Goal: Task Accomplishment & Management: Complete application form

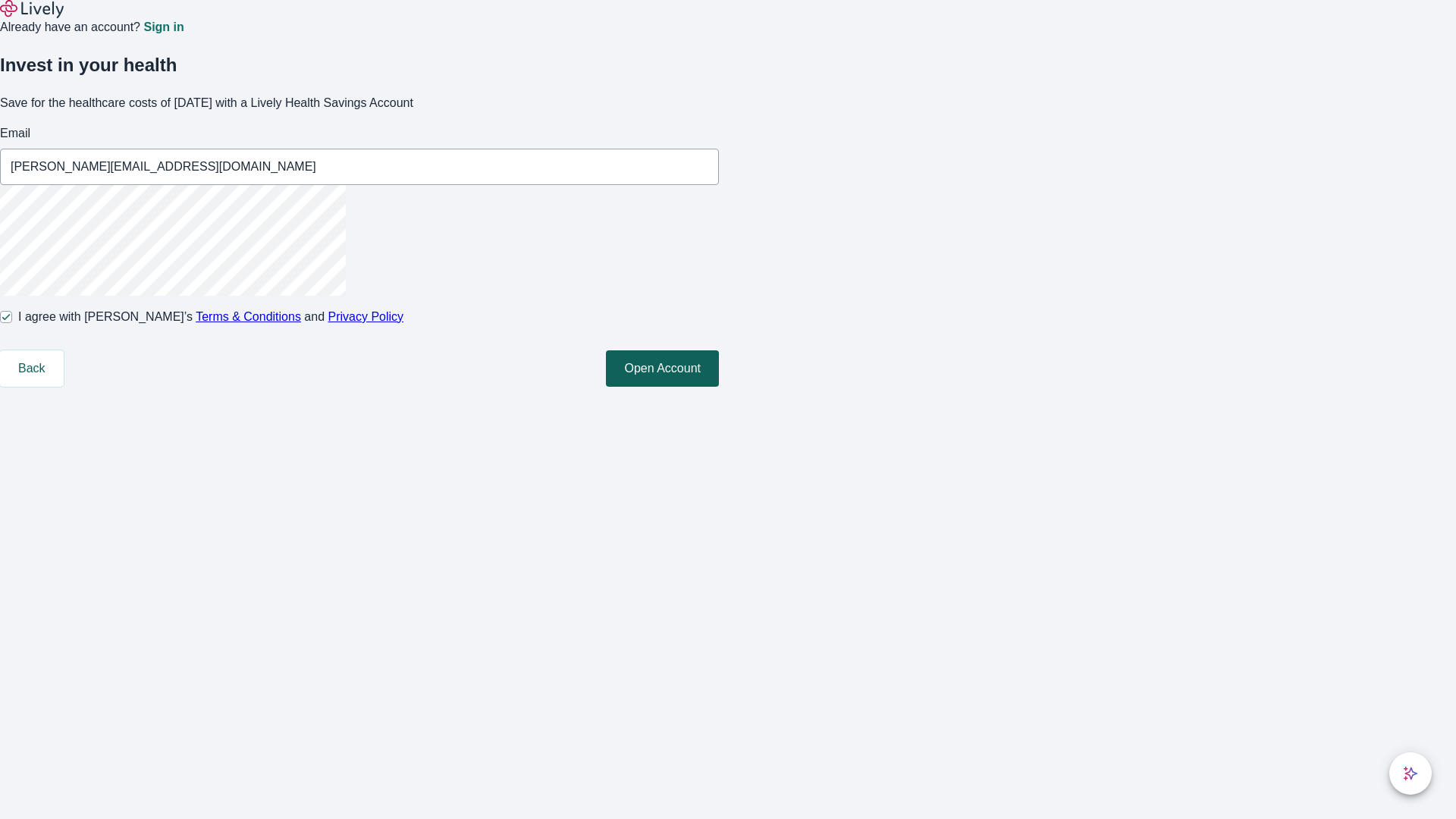
click at [719, 387] on button "Open Account" at bounding box center [662, 368] width 113 height 37
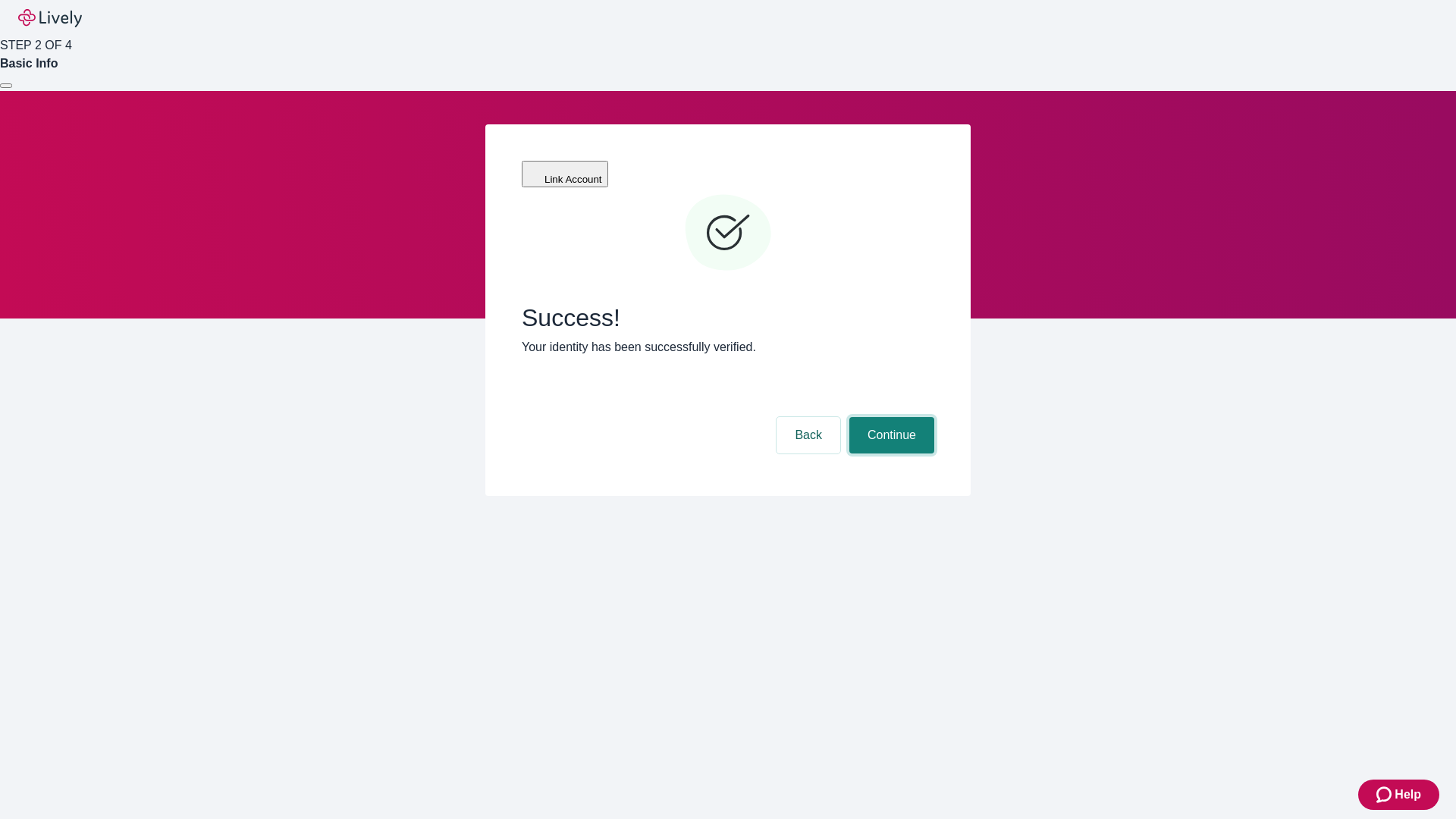
click at [890, 417] on button "Continue" at bounding box center [891, 435] width 85 height 37
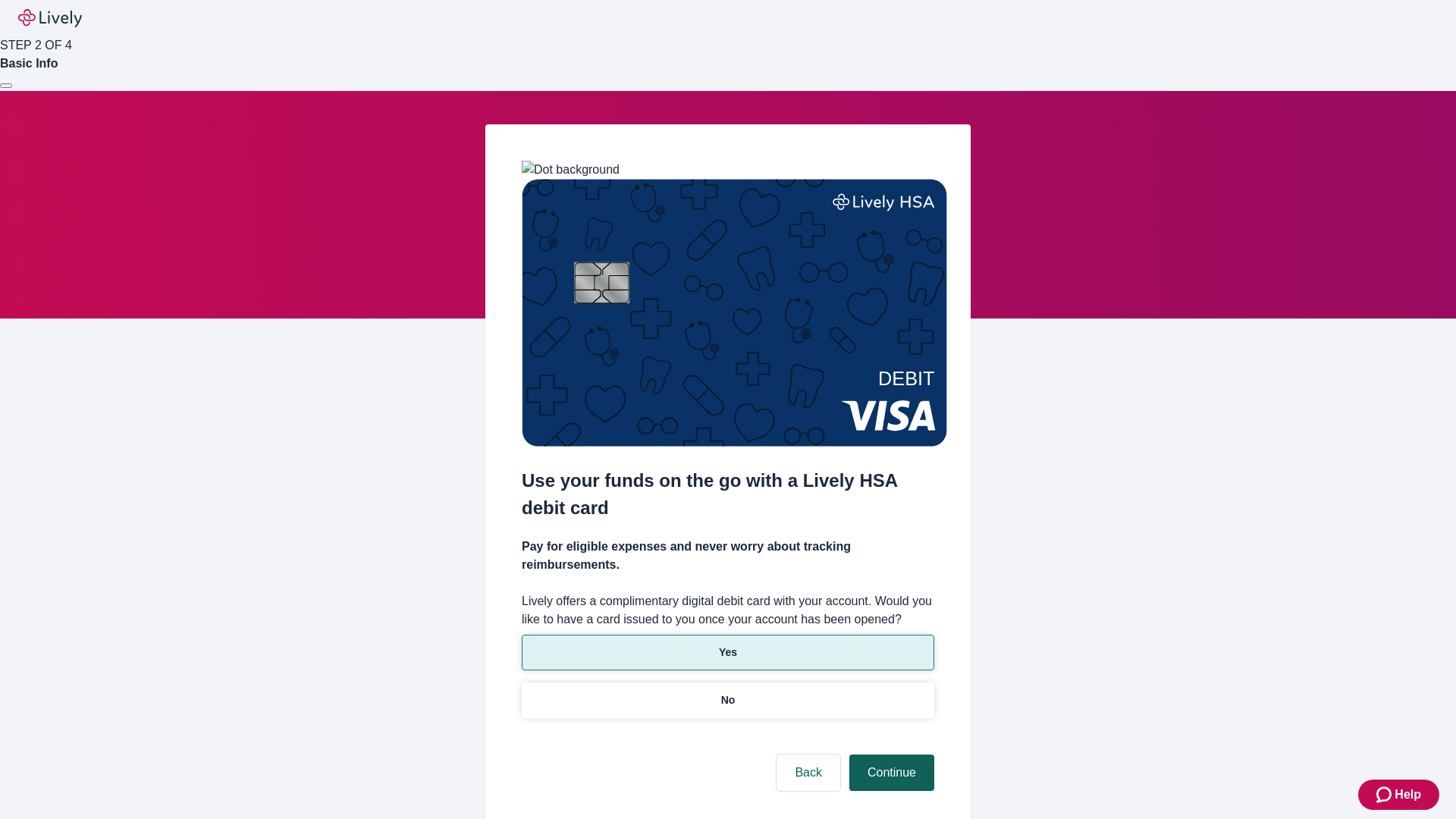
click at [727, 645] on p "Yes" at bounding box center [727, 652] width 18 height 16
click at [890, 755] on button "Continue" at bounding box center [891, 773] width 85 height 37
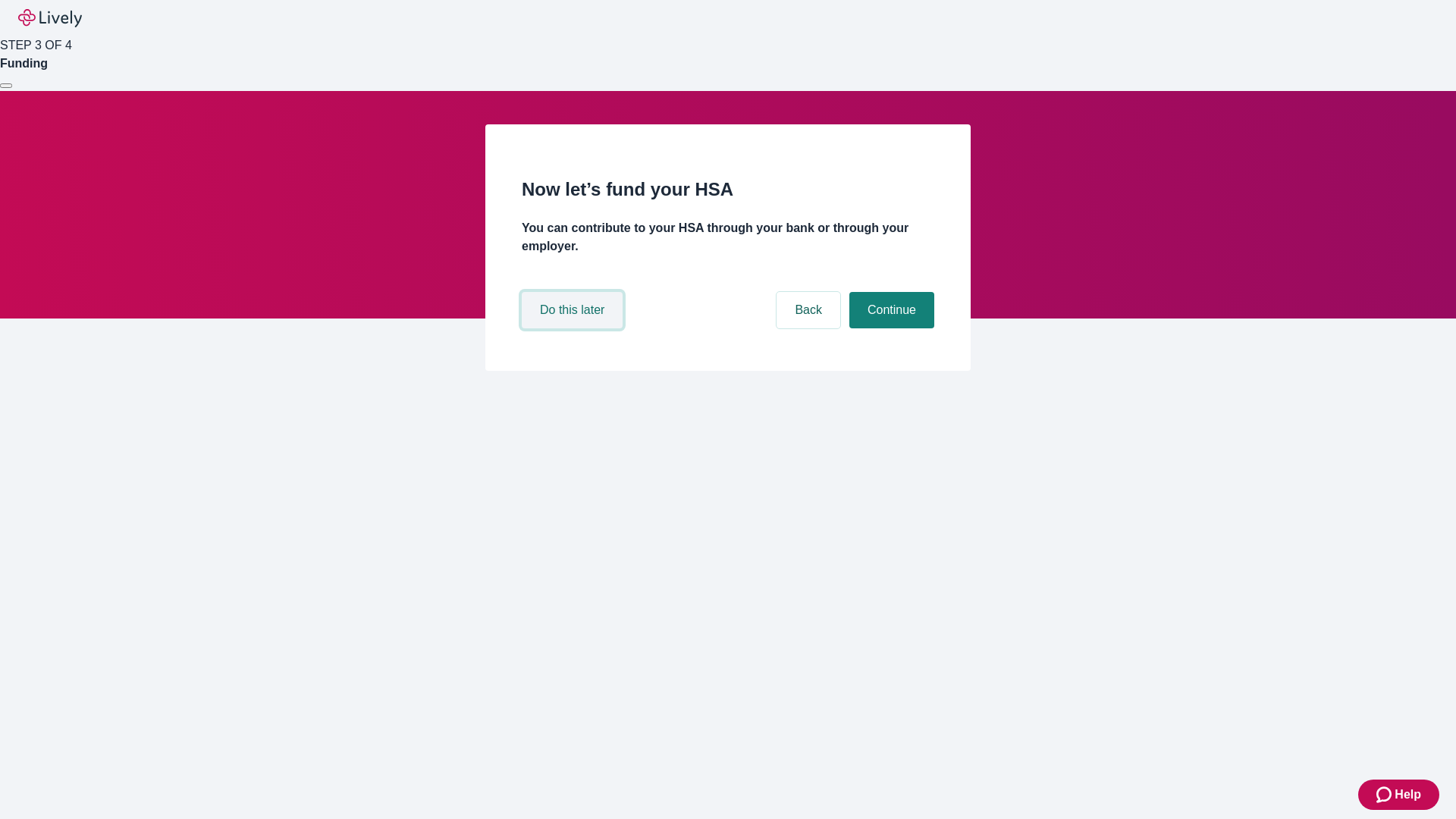
click at [574, 329] on button "Do this later" at bounding box center [572, 310] width 101 height 37
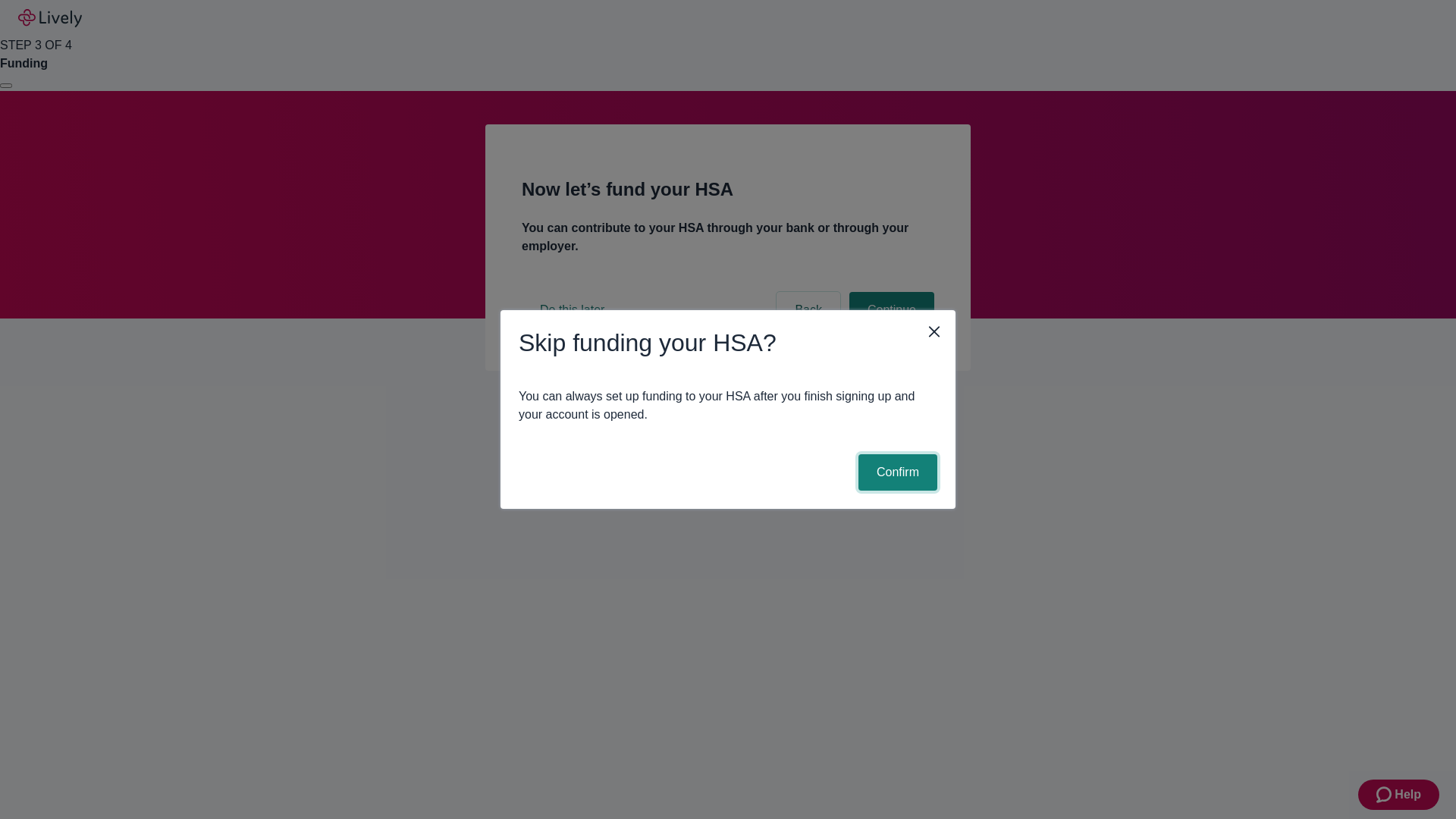
click at [895, 472] on button "Confirm" at bounding box center [898, 472] width 79 height 37
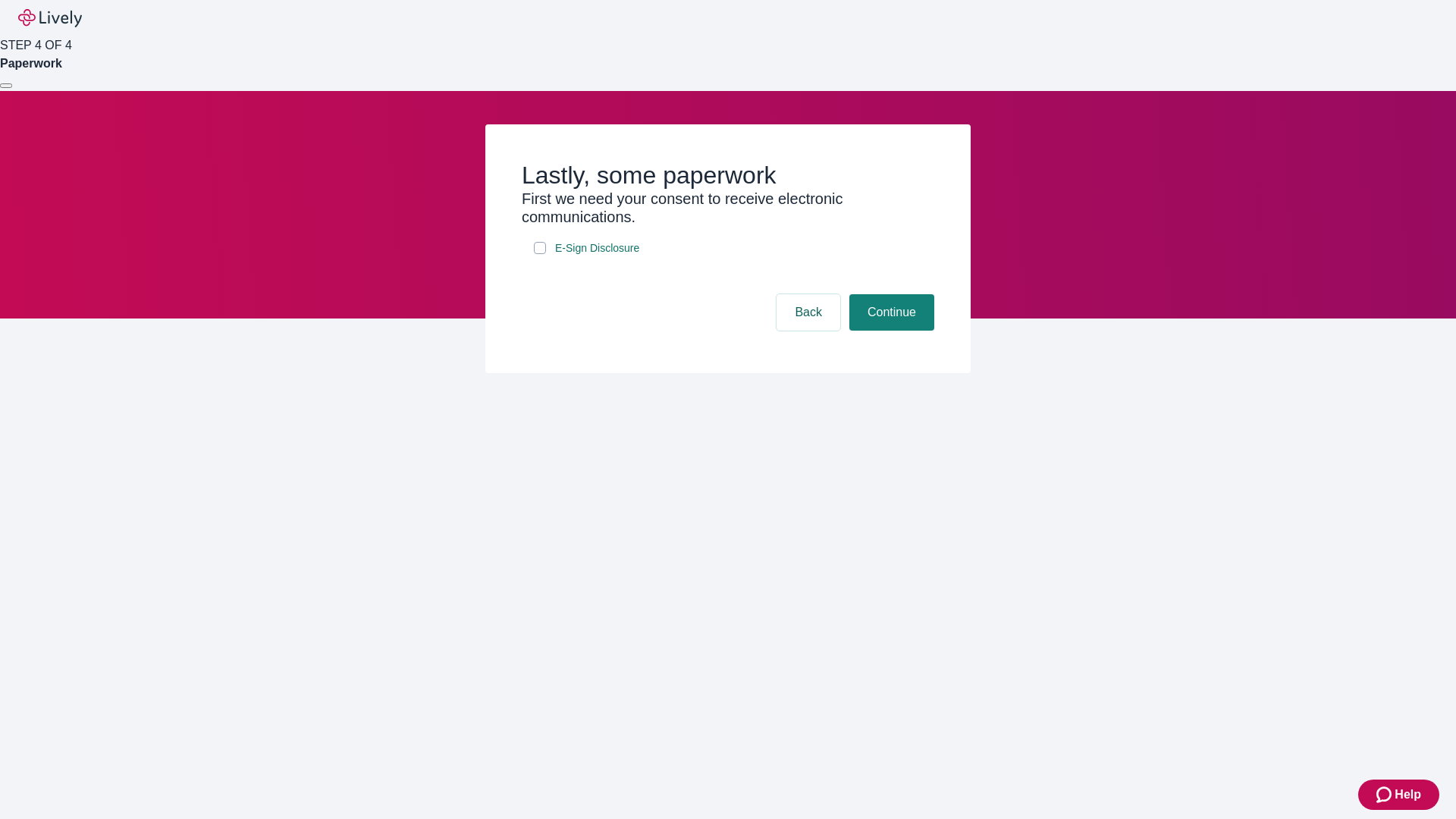
click at [540, 254] on input "E-Sign Disclosure" at bounding box center [540, 248] width 13 height 13
checkbox input "true"
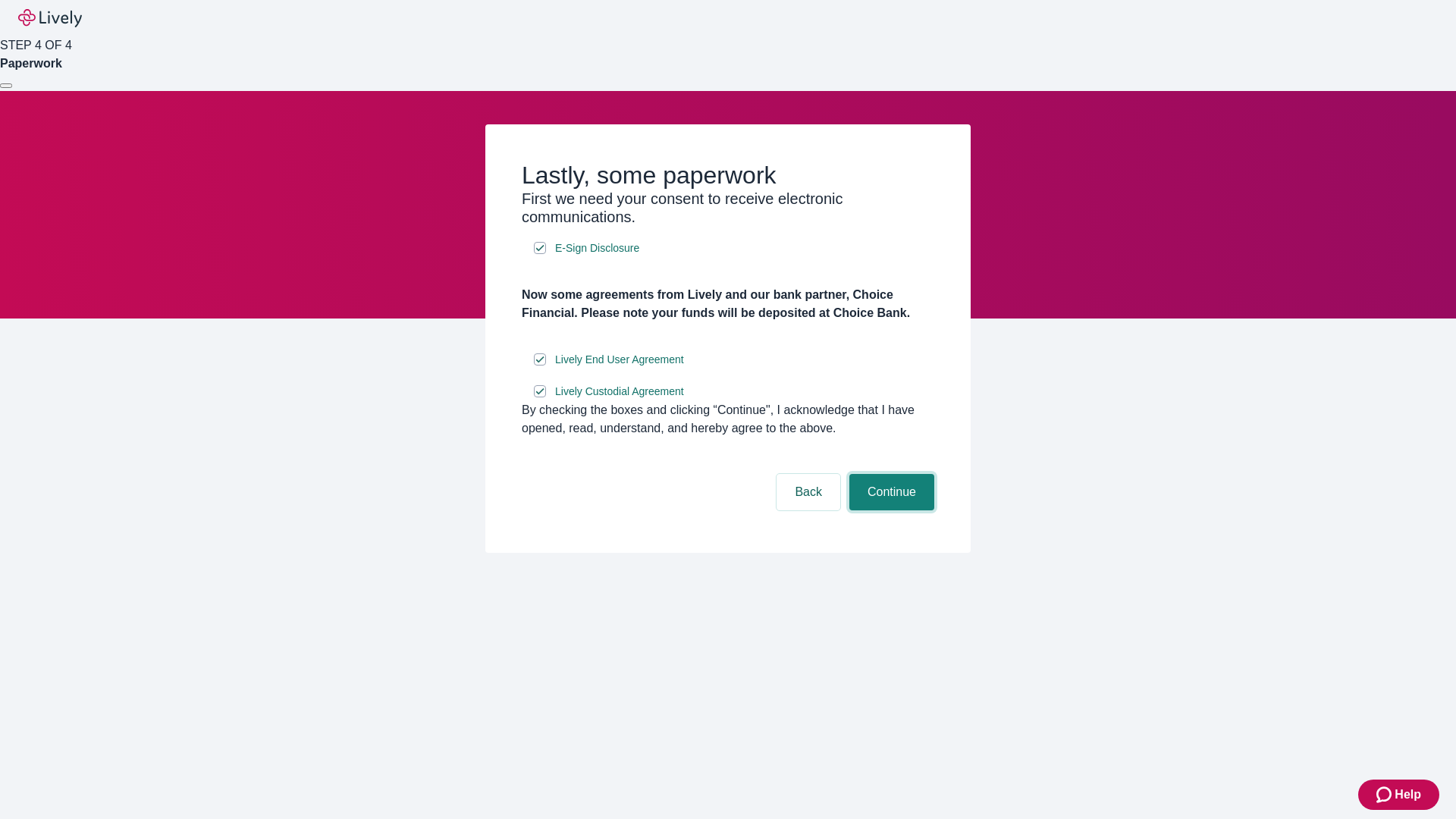
click at [890, 511] on button "Continue" at bounding box center [891, 492] width 85 height 37
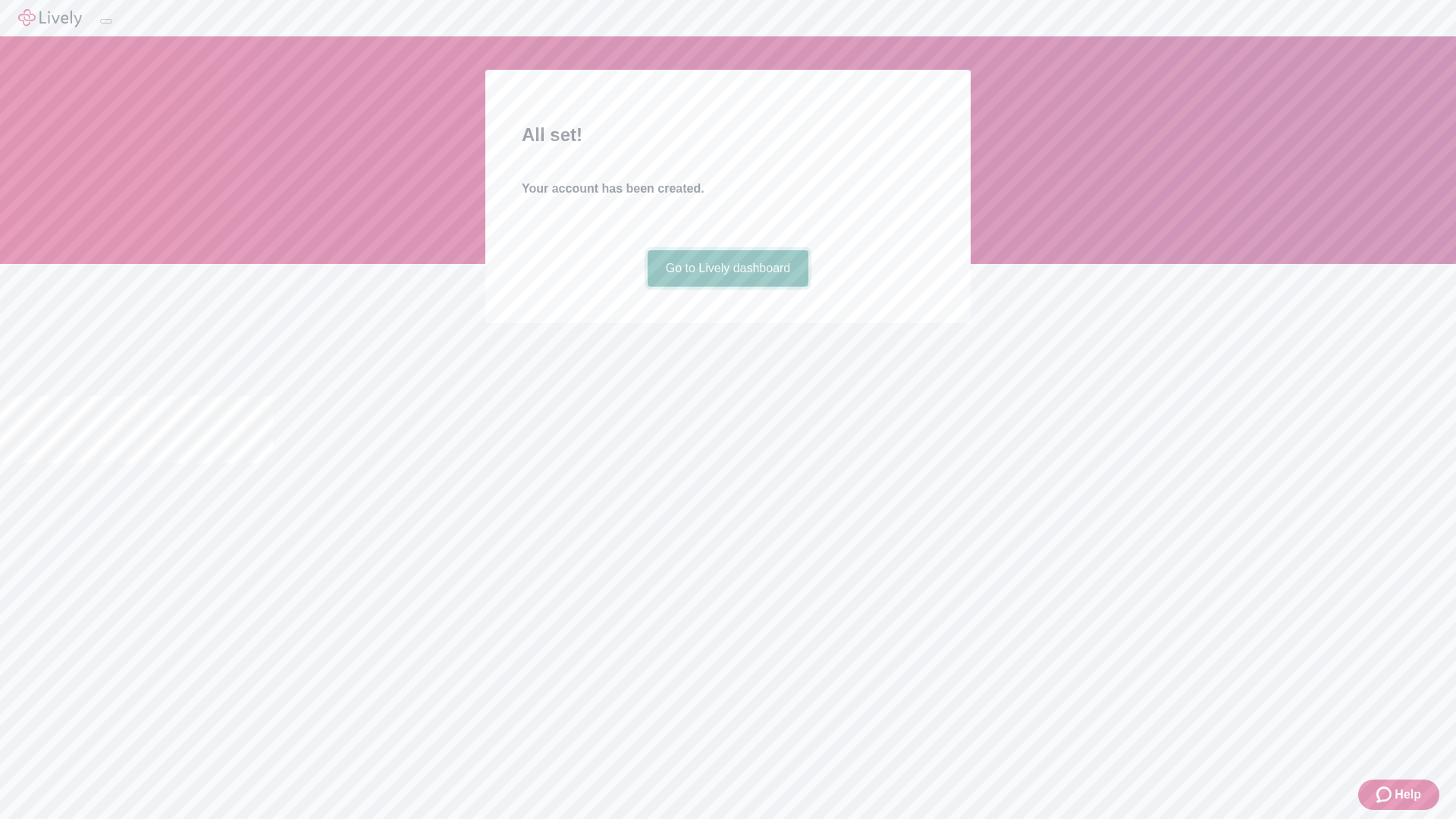
click at [727, 287] on link "Go to Lively dashboard" at bounding box center [728, 268] width 162 height 37
